Goal: Information Seeking & Learning: Get advice/opinions

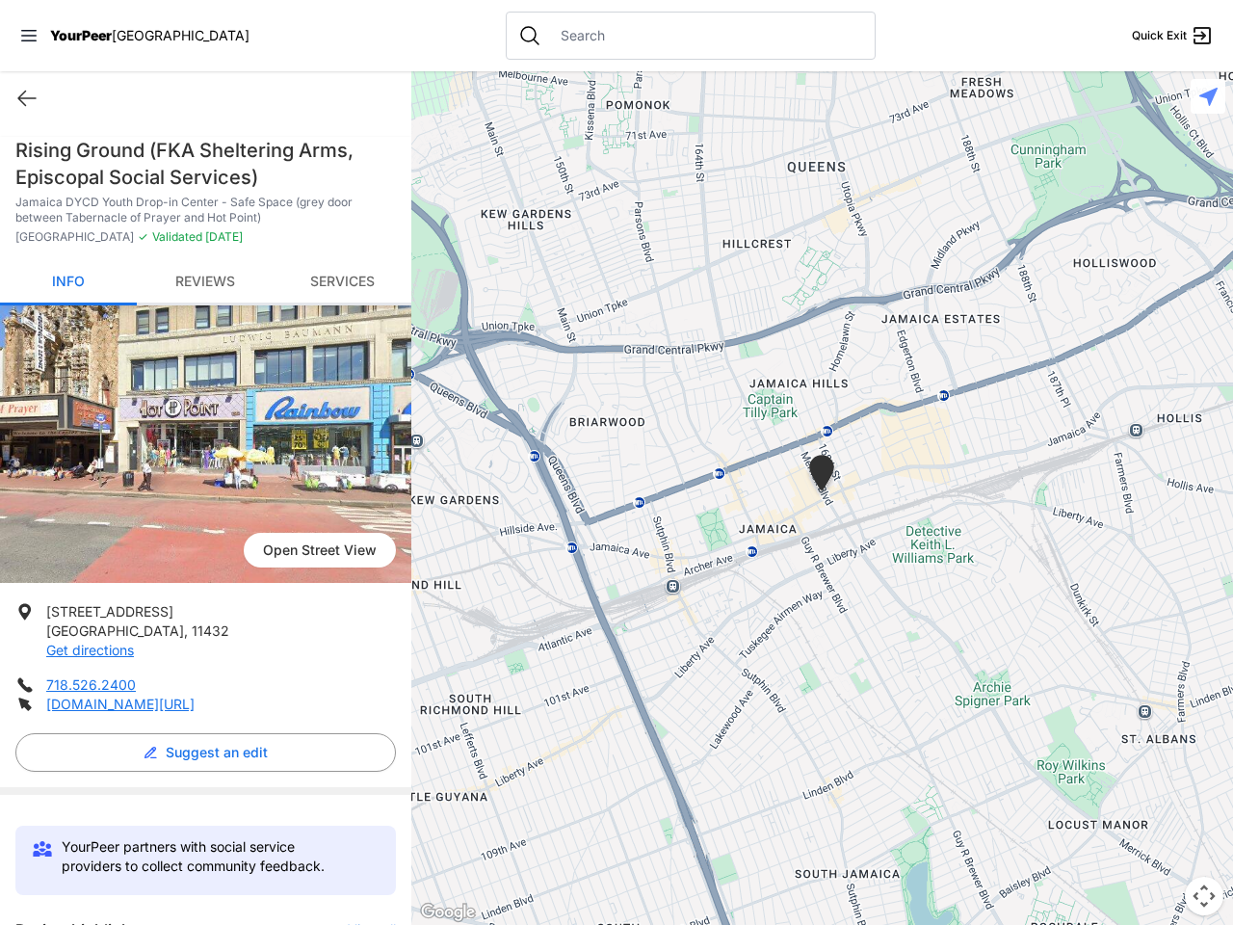
click at [29, 36] on icon at bounding box center [28, 36] width 15 height 12
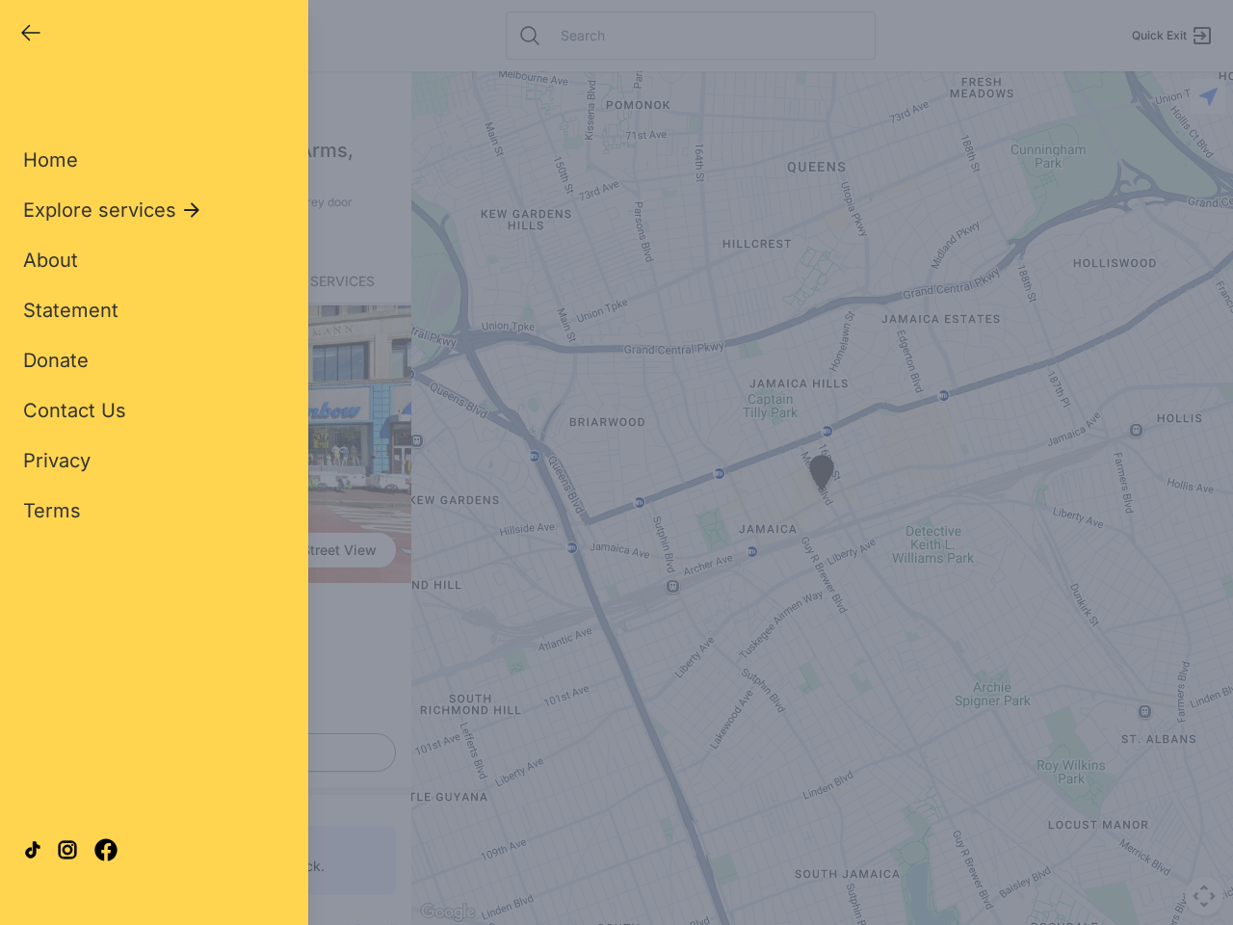
click at [27, 98] on div "Home Explore services About Statement Donate Contact Us Privacy Terms" at bounding box center [154, 304] width 262 height 439
click at [200, 752] on div "Single Adult Families Soup Kitchen Food Pantry Toiletries Restrooms Showers Lau…" at bounding box center [154, 441] width 262 height 713
click at [362, 922] on div "Close panel YourPeer [GEOGRAPHIC_DATA] Quick Exit Single Adult Families Soup Ki…" at bounding box center [616, 462] width 1233 height 925
click at [822, 498] on div "Close panel YourPeer [GEOGRAPHIC_DATA] Quick Exit Single Adult Families Soup Ki…" at bounding box center [616, 462] width 1233 height 925
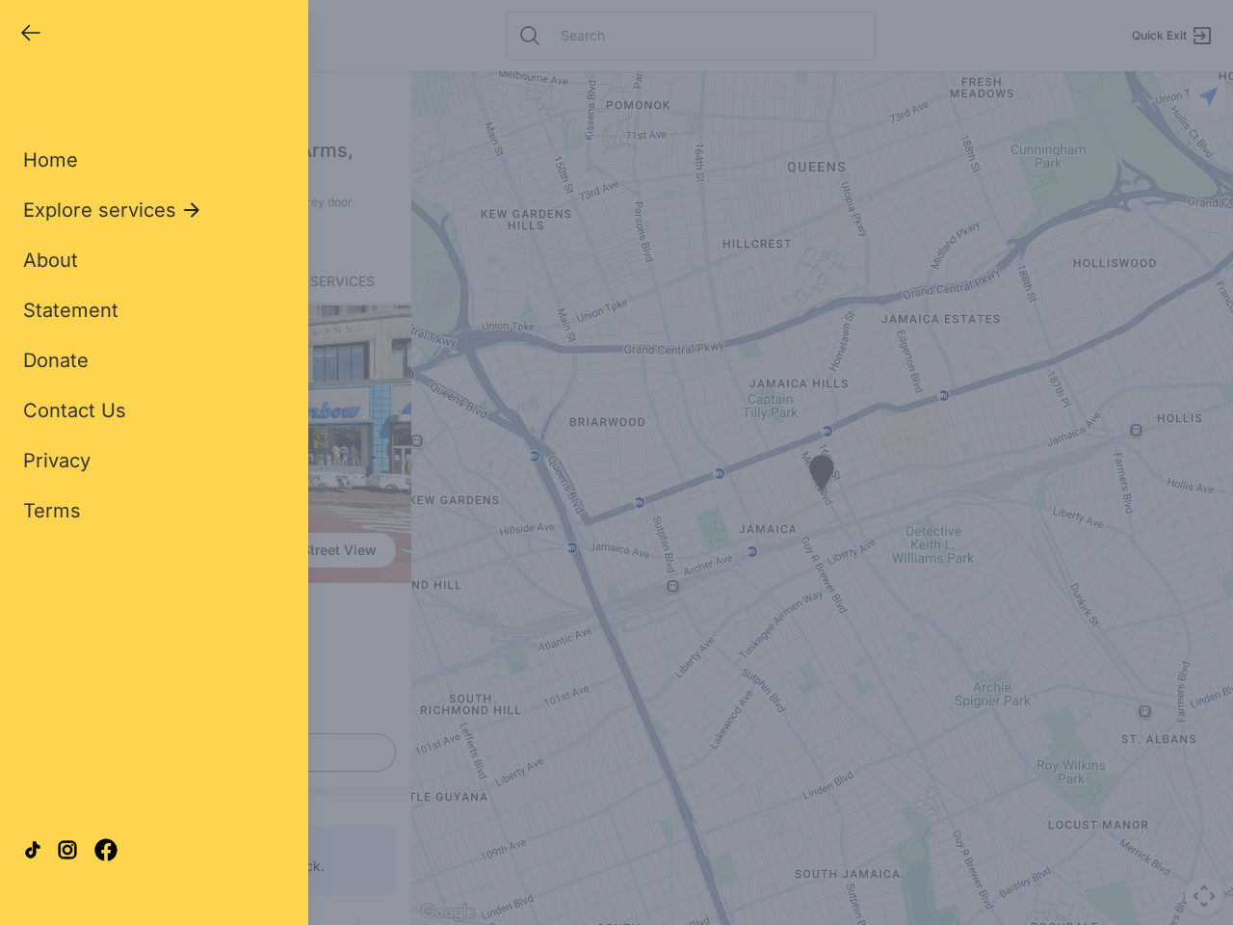
click at [822, 498] on div "Close panel YourPeer [GEOGRAPHIC_DATA] Quick Exit Single Adult Families Soup Ki…" at bounding box center [616, 462] width 1233 height 925
click at [822, 476] on div "Close panel YourPeer [GEOGRAPHIC_DATA] Quick Exit Single Adult Families Soup Ki…" at bounding box center [616, 462] width 1233 height 925
click at [1204, 896] on div "Close panel YourPeer [GEOGRAPHIC_DATA] Quick Exit Single Adult Families Soup Ki…" at bounding box center [616, 462] width 1233 height 925
click at [1208, 96] on div "Close panel YourPeer [GEOGRAPHIC_DATA] Quick Exit Single Adult Families Soup Ki…" at bounding box center [616, 462] width 1233 height 925
